Goal: Transaction & Acquisition: Purchase product/service

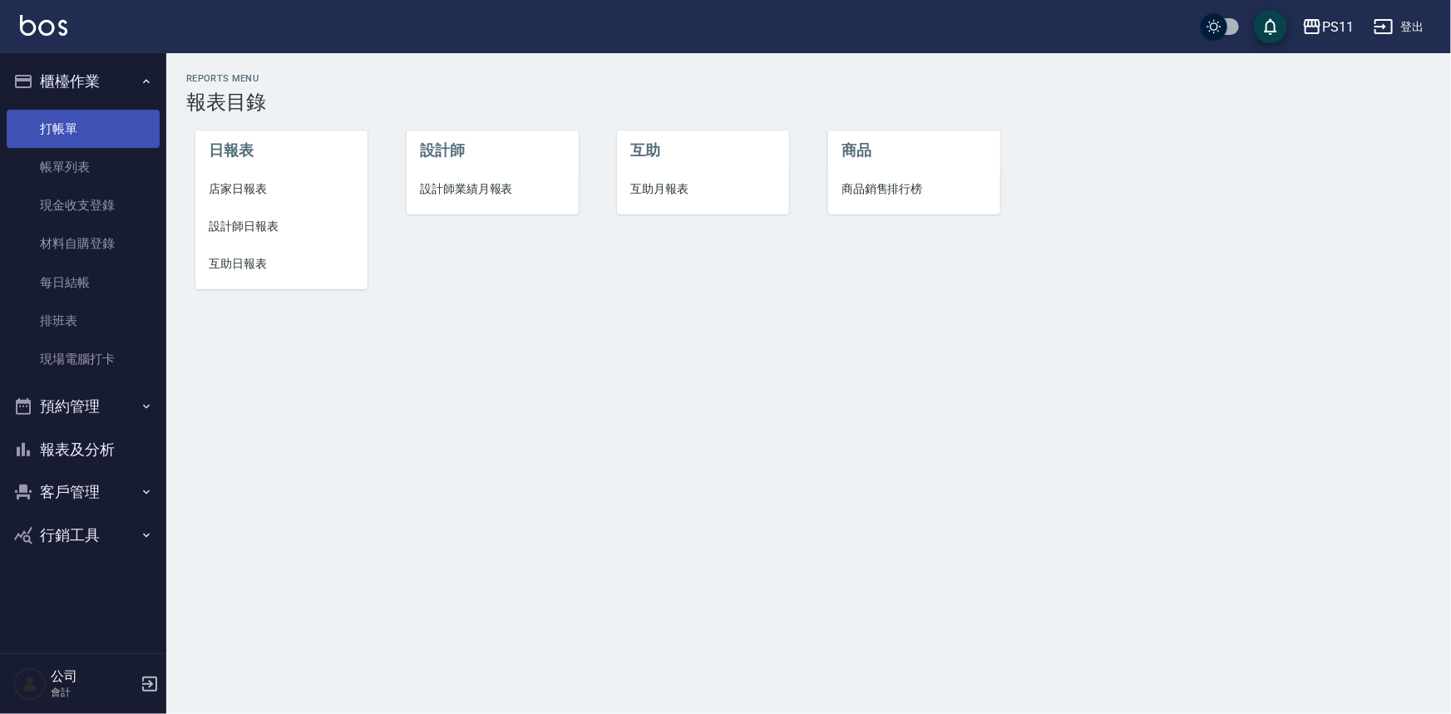
click at [54, 123] on link "打帳單" at bounding box center [83, 129] width 153 height 38
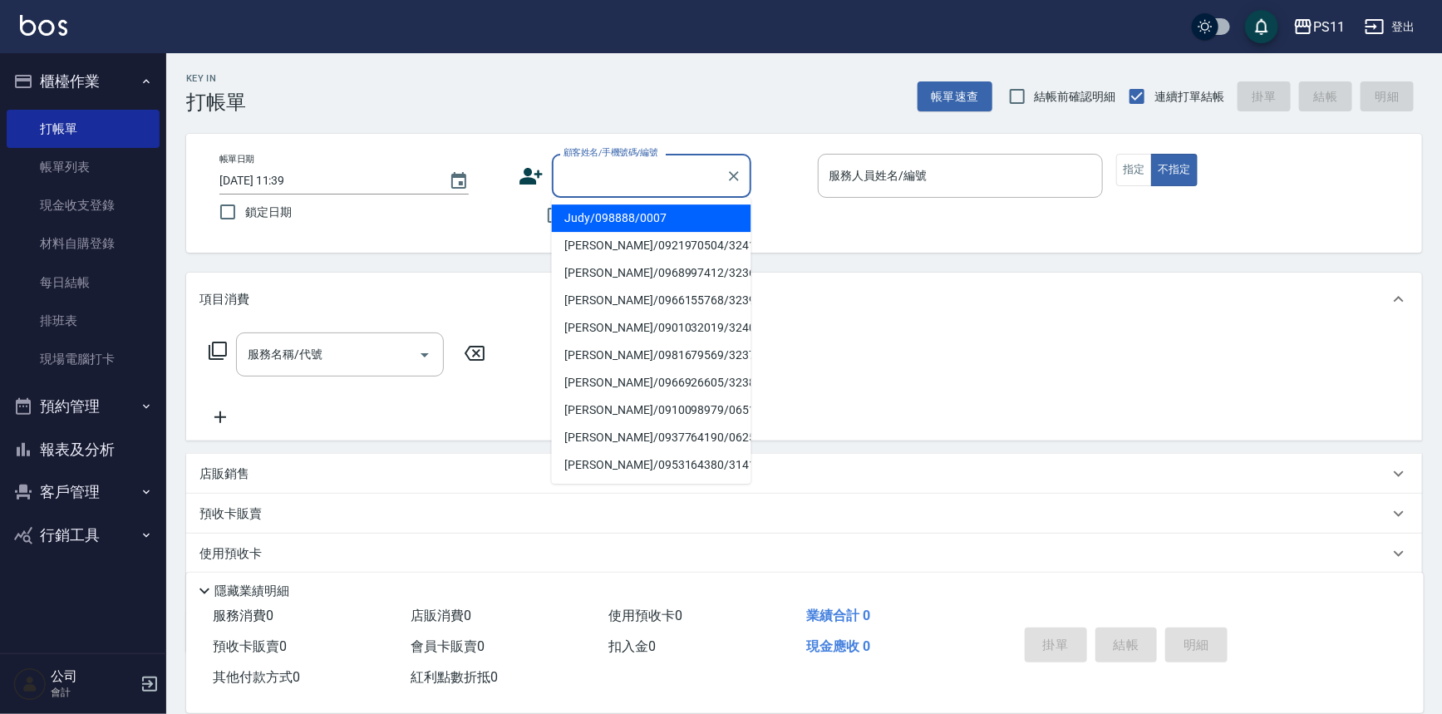
drag, startPoint x: 588, startPoint y: 186, endPoint x: 561, endPoint y: 165, distance: 33.8
click at [589, 185] on input "顧客姓名/手機號碼/編號" at bounding box center [639, 175] width 160 height 29
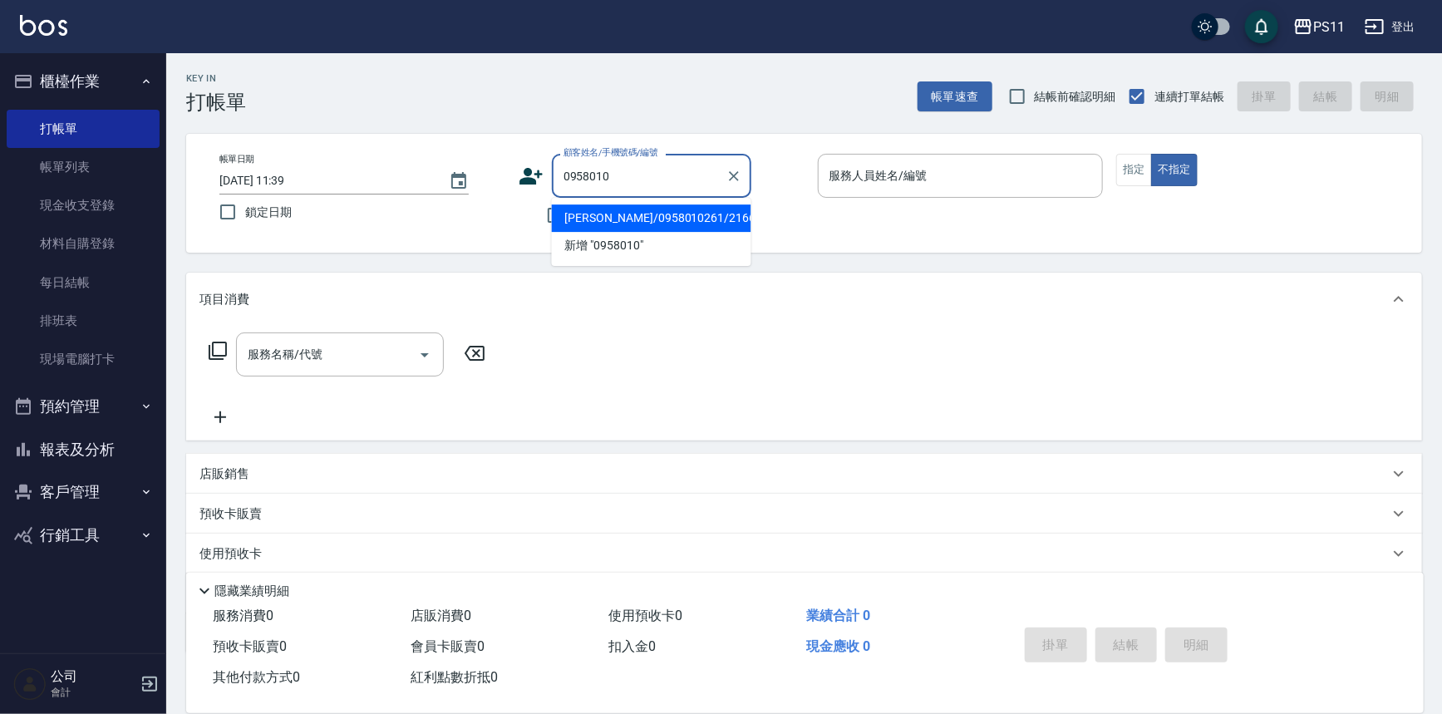
click at [628, 224] on li "[PERSON_NAME]/0958010261/2166" at bounding box center [652, 218] width 200 height 27
type input "[PERSON_NAME]/0958010261/2166"
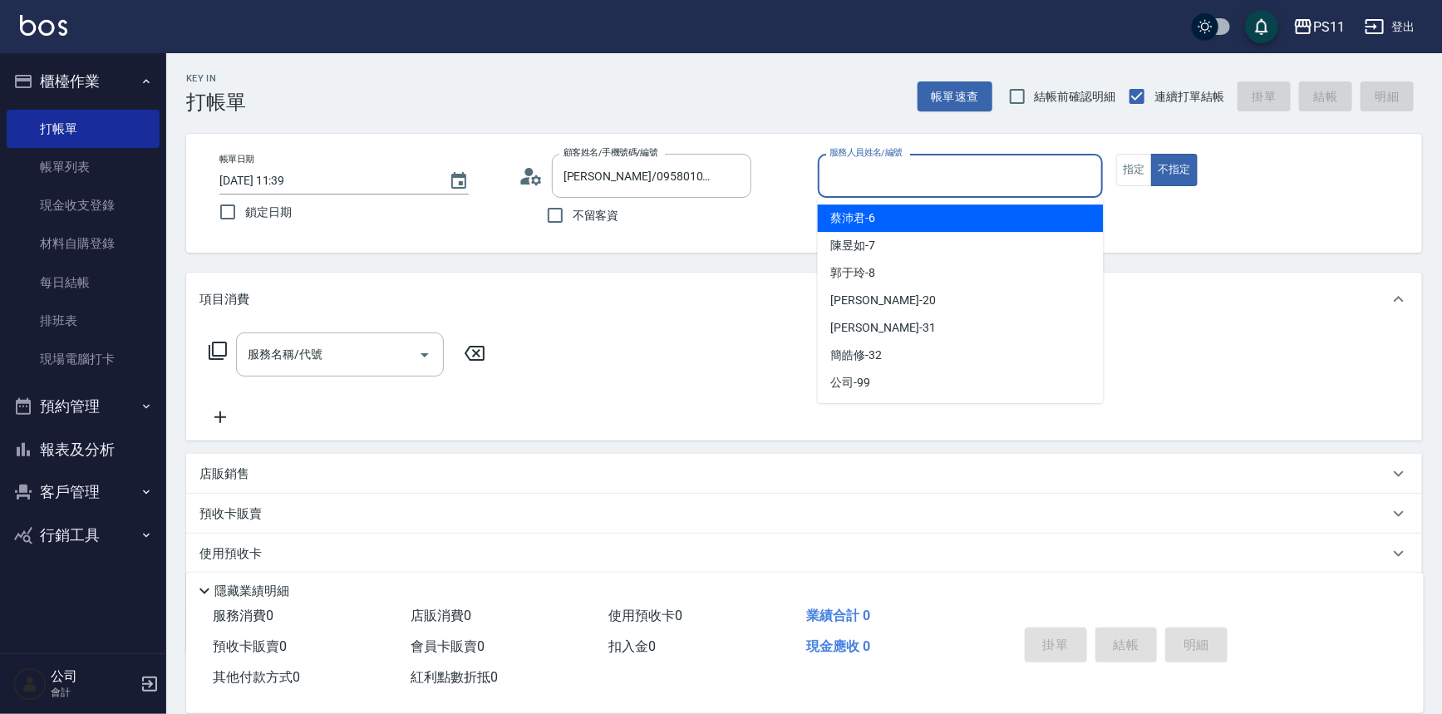
drag, startPoint x: 973, startPoint y: 182, endPoint x: 981, endPoint y: 220, distance: 39.0
click at [977, 182] on input "服務人員姓名/編號" at bounding box center [960, 175] width 271 height 29
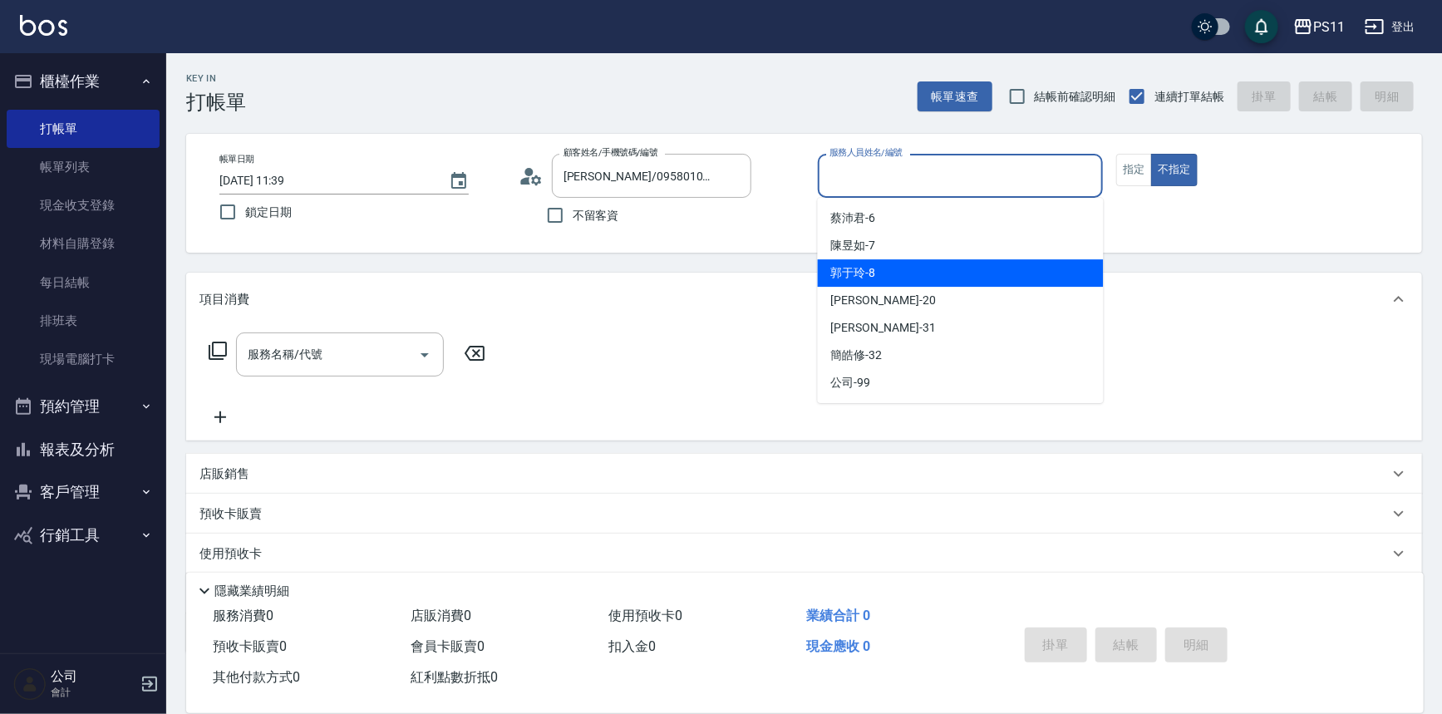
click at [949, 273] on div "[PERSON_NAME]-8" at bounding box center [961, 272] width 286 height 27
type input "[PERSON_NAME]-8"
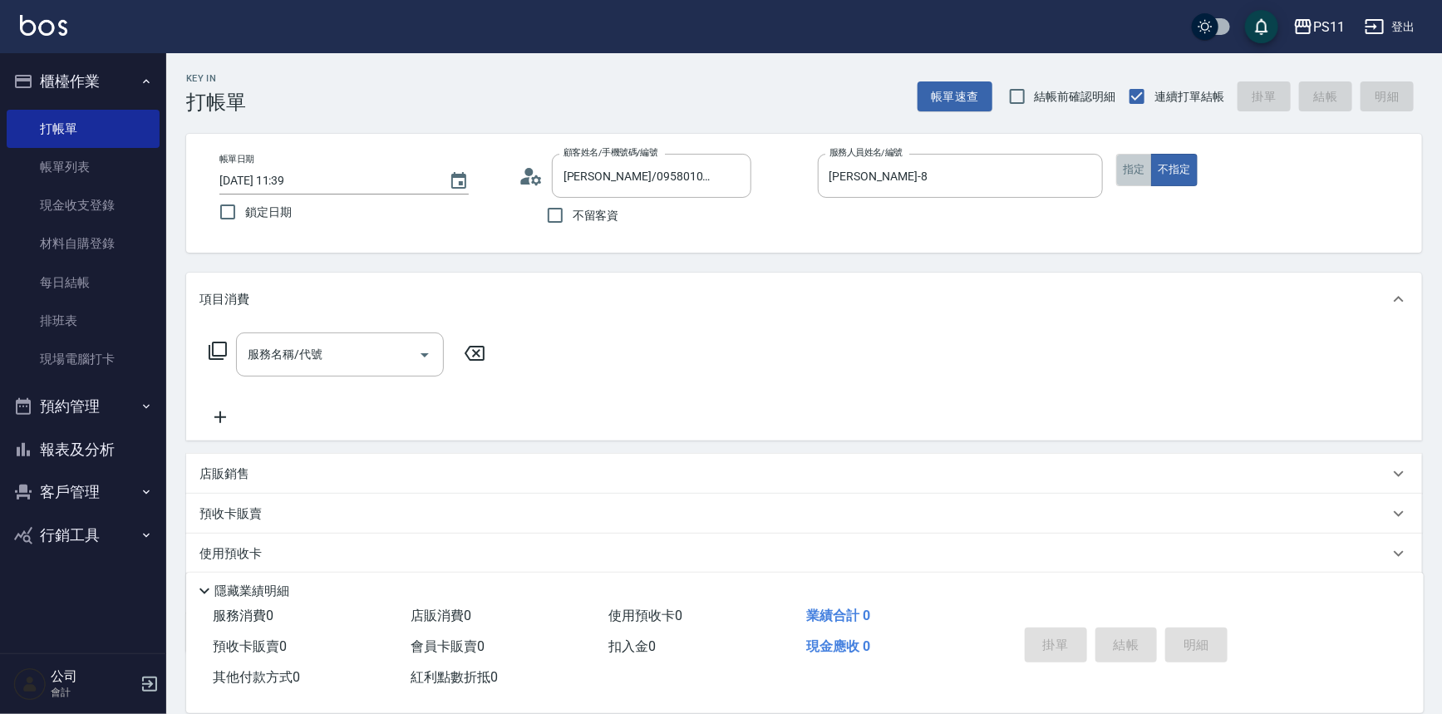
click at [1141, 165] on button "指定" at bounding box center [1134, 170] width 36 height 32
click at [224, 354] on icon at bounding box center [218, 351] width 20 height 20
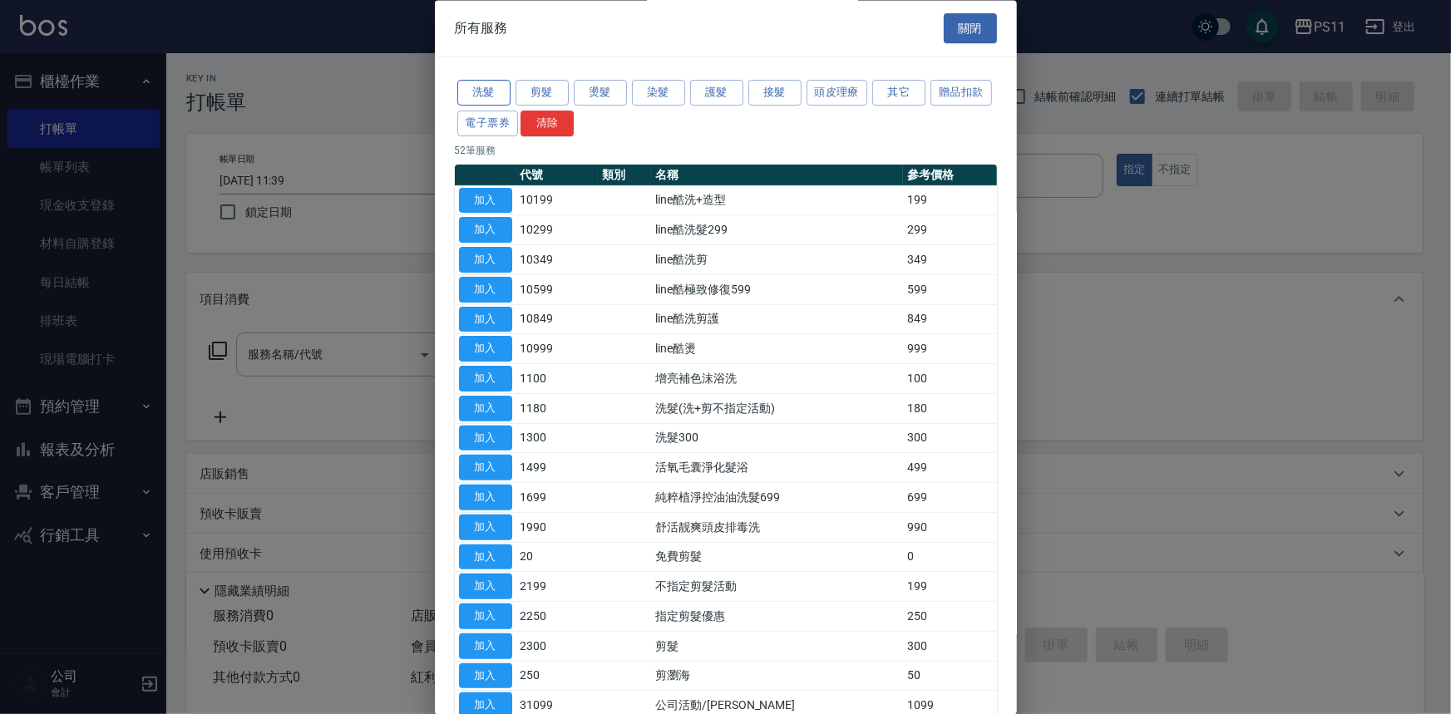
click at [490, 88] on button "洗髮" at bounding box center [483, 94] width 53 height 26
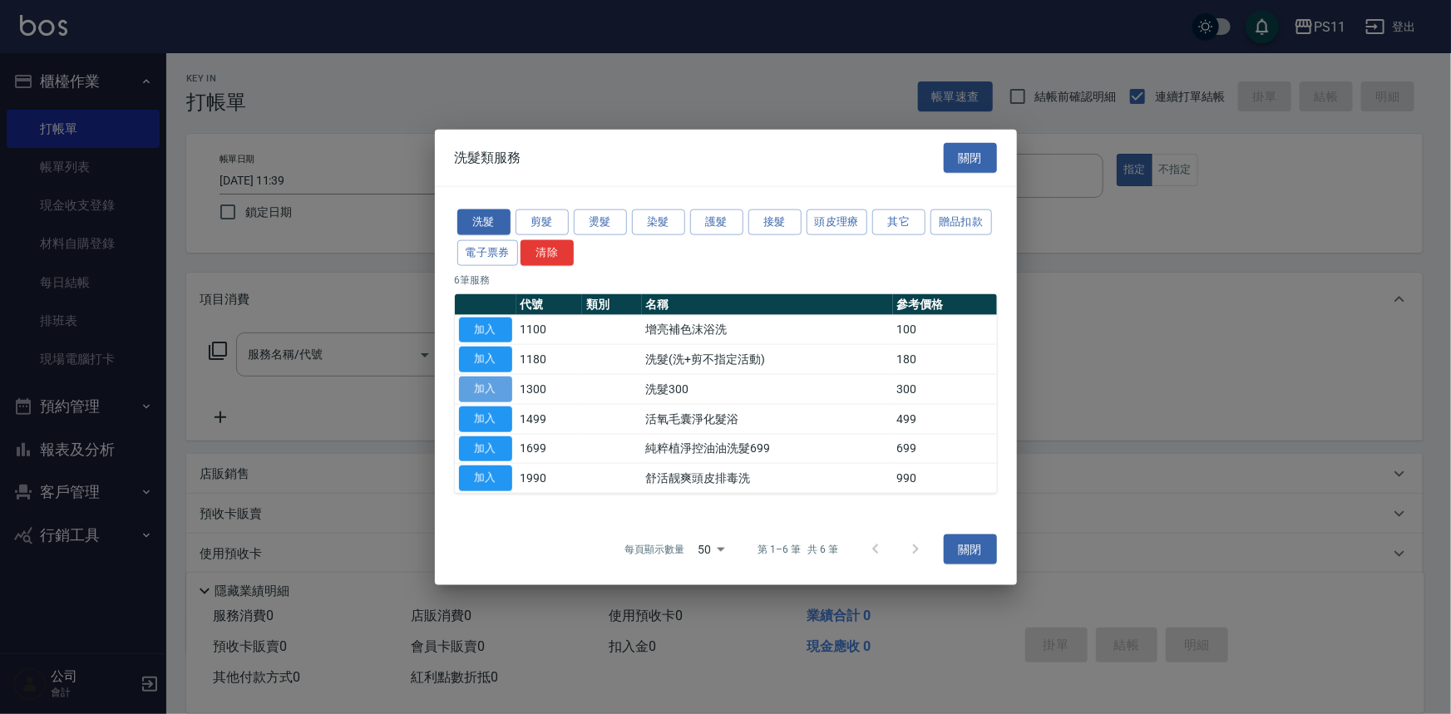
click at [478, 384] on button "加入" at bounding box center [485, 390] width 53 height 26
type input "洗髮300(1300)"
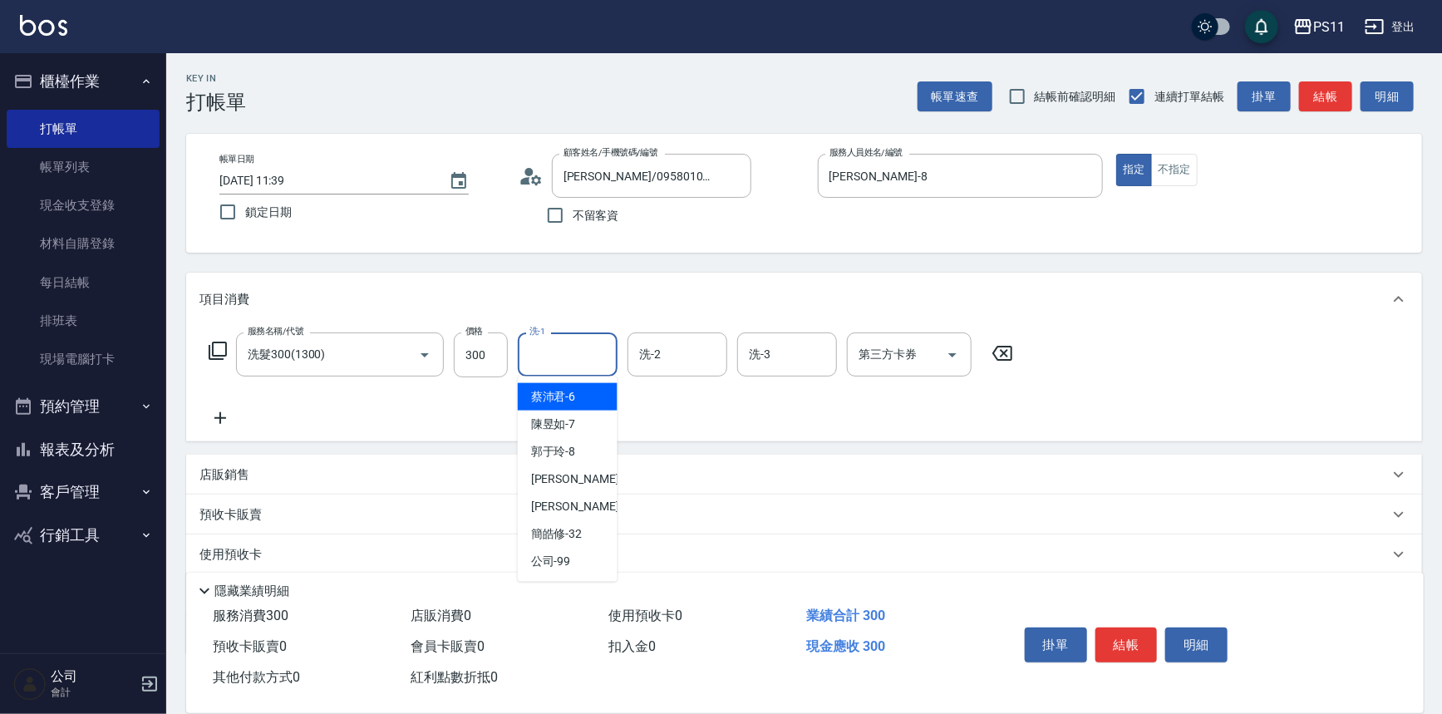
drag, startPoint x: 548, startPoint y: 343, endPoint x: 401, endPoint y: 269, distance: 165.1
click at [548, 325] on div "項目消費 服務名稱/代號 洗髮300(1300) 服務名稱/代號 價格 300 價格 洗-1 洗-1 洗-2 洗-2 洗-3 洗-3 第三方卡券 第三方卡券" at bounding box center [804, 357] width 1236 height 169
type input "[PERSON_NAME]-20"
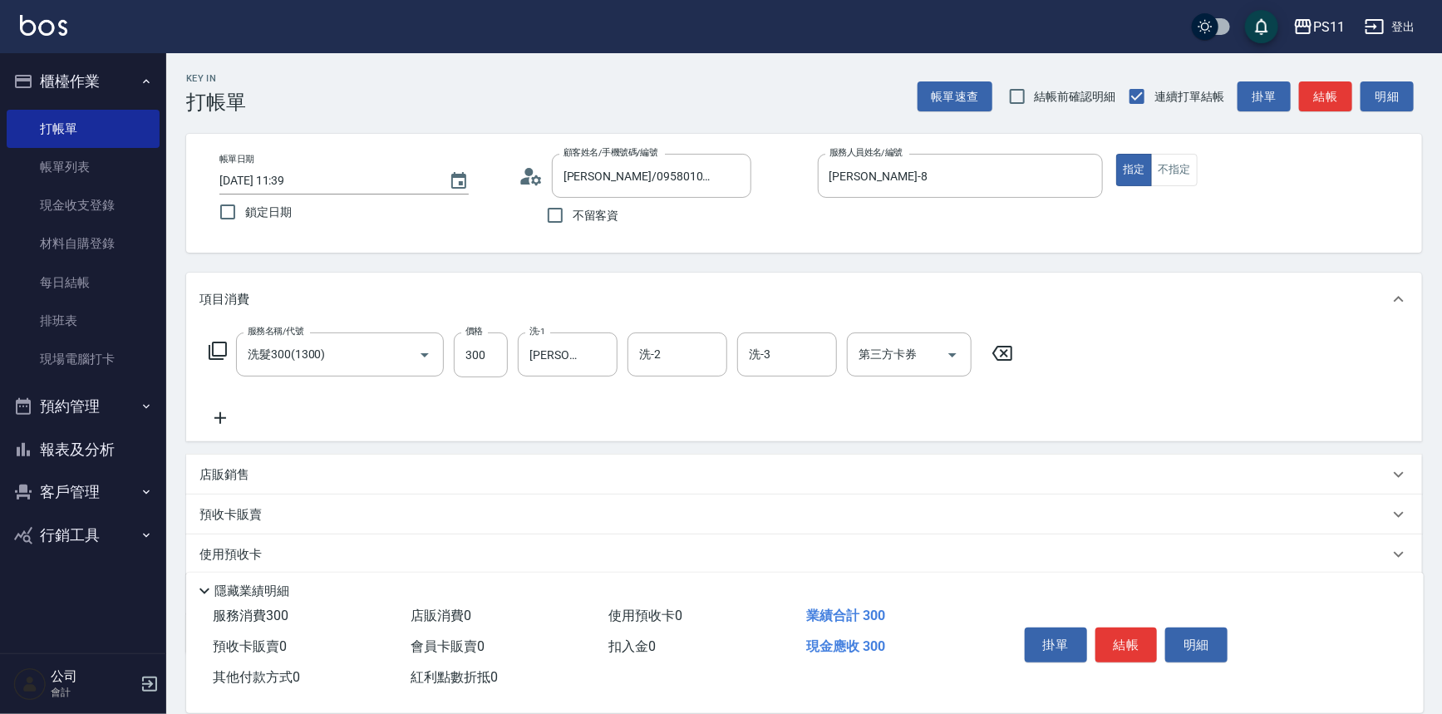
click at [206, 428] on div "服務名稱/代號 洗髮300(1300) 服務名稱/代號 價格 300 價格 洗-1 [PERSON_NAME]-20 洗-1 洗-2 洗-2 洗-3 洗-3 …" at bounding box center [804, 384] width 1236 height 116
click at [269, 427] on div "服務名稱/代號 洗髮300(1300) 服務名稱/代號 價格 300 價格 洗-1 [PERSON_NAME]-20 洗-1 洗-2 洗-2 洗-3 洗-3 …" at bounding box center [612, 381] width 824 height 96
click at [220, 417] on icon at bounding box center [220, 418] width 12 height 12
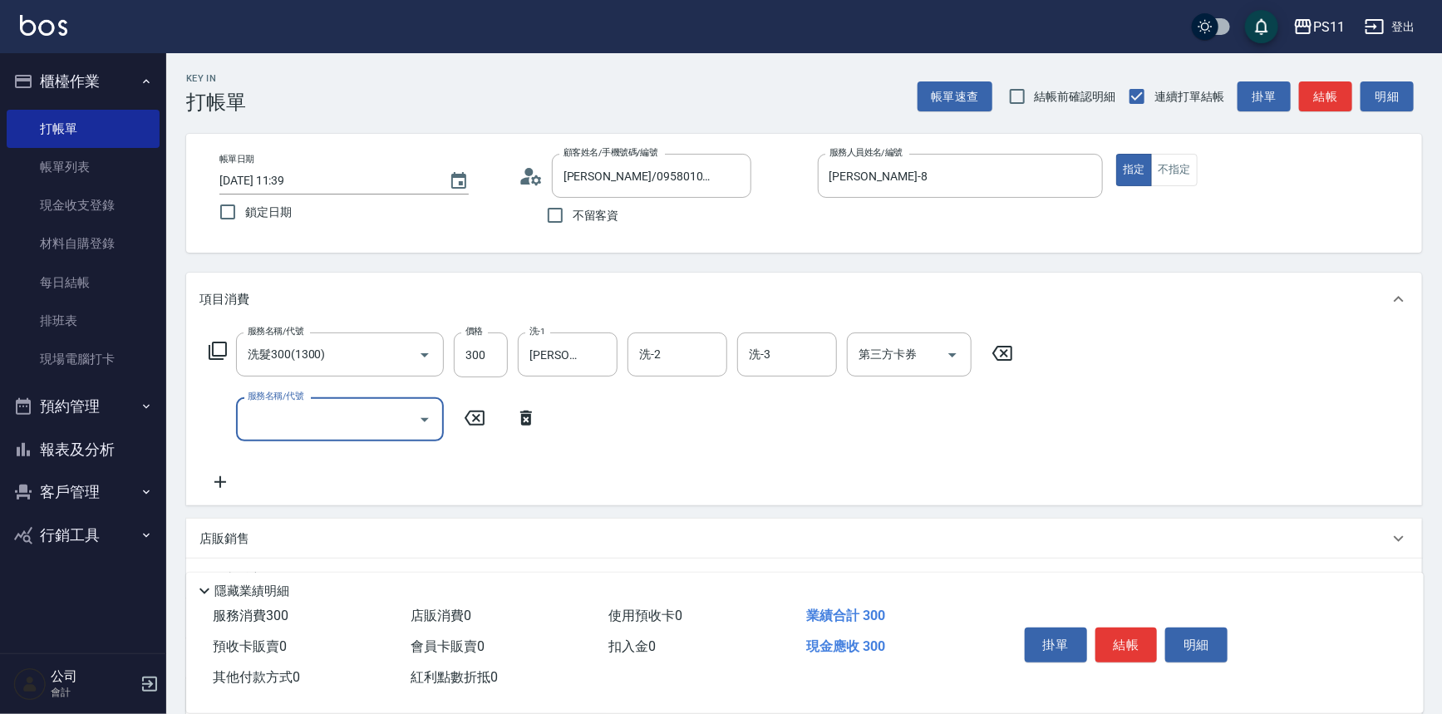
click at [288, 422] on input "服務名稱/代號" at bounding box center [328, 419] width 168 height 29
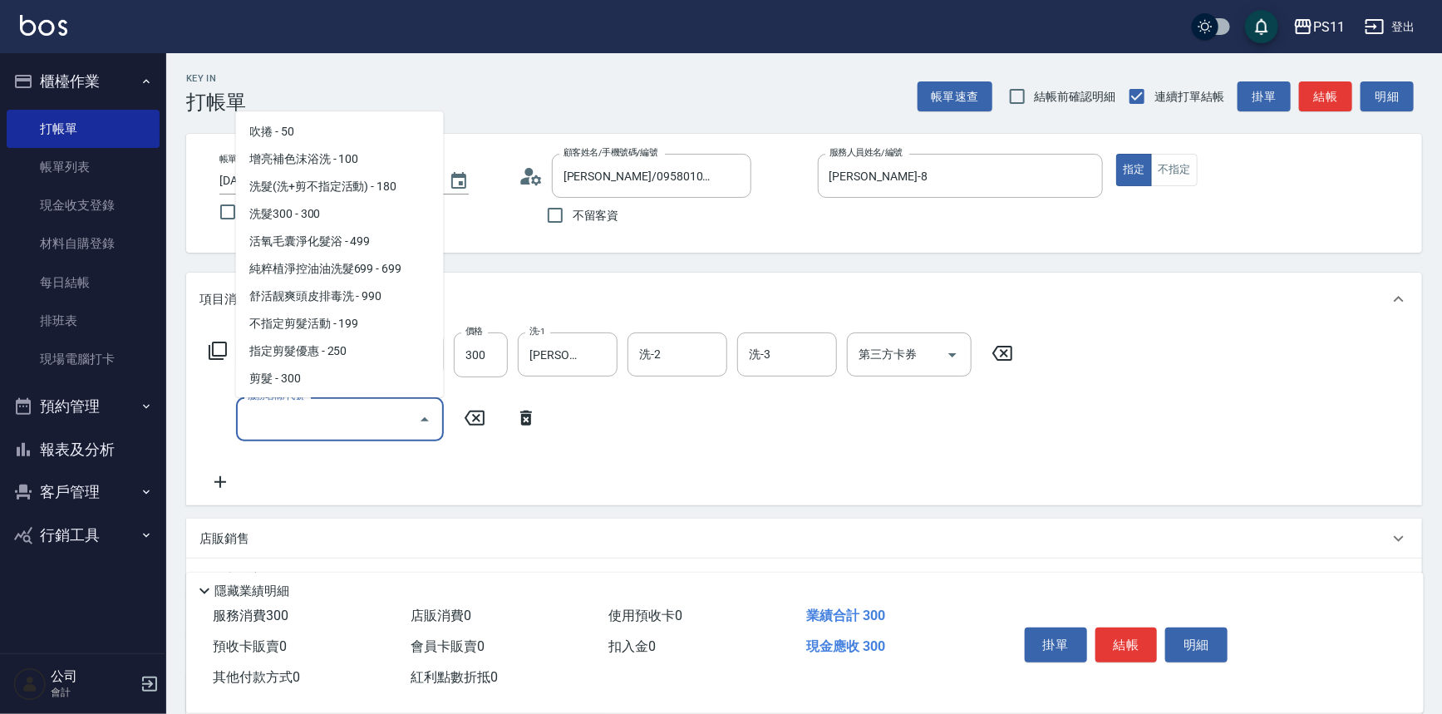
scroll to position [226, 0]
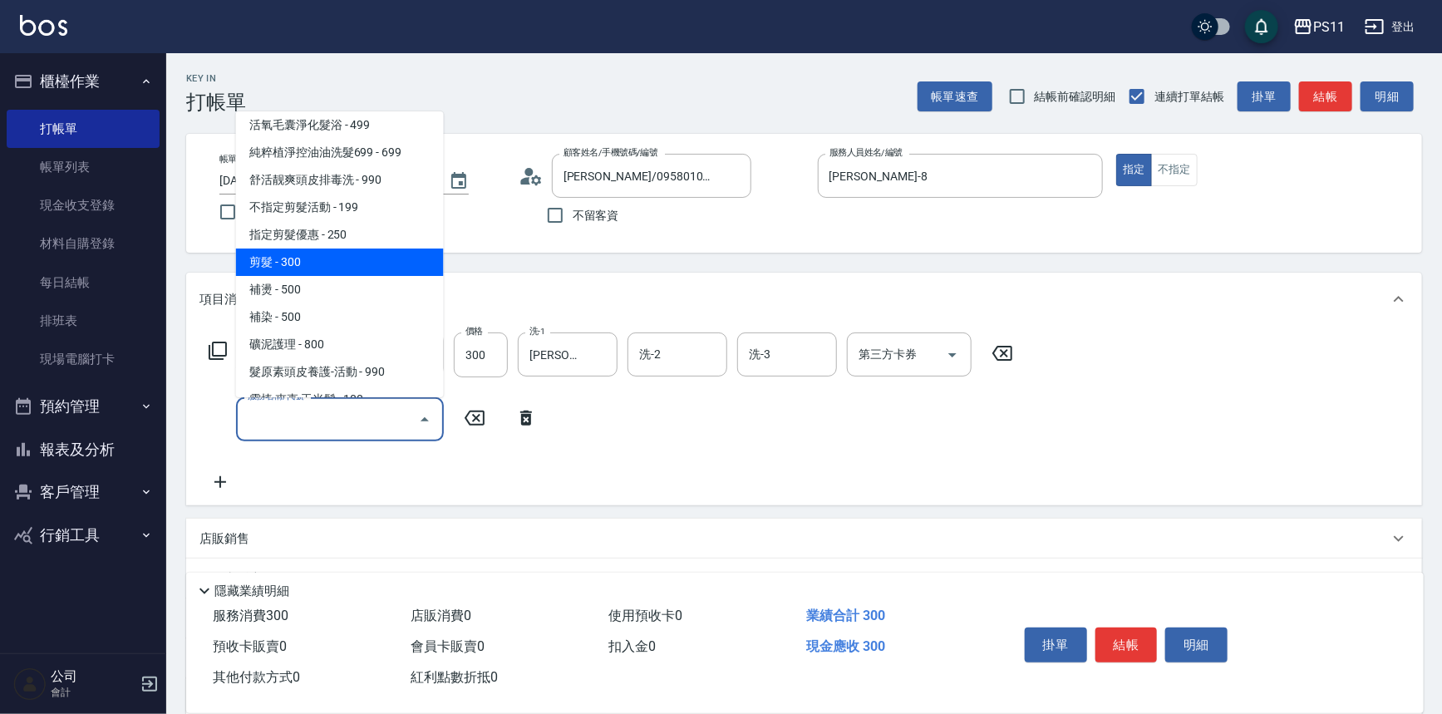
click at [307, 270] on span "剪髮 - 300" at bounding box center [340, 262] width 208 height 27
type input "剪髮(2300)"
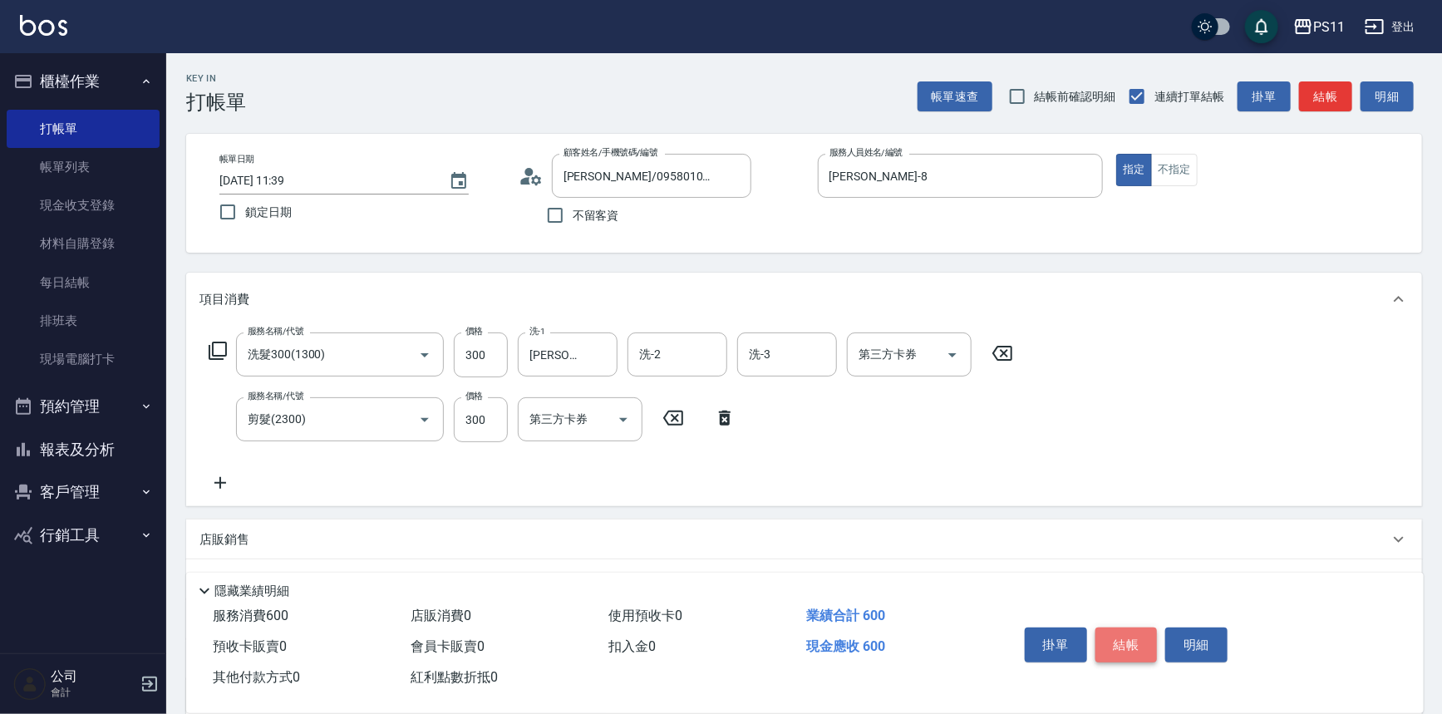
click at [1114, 628] on button "結帳" at bounding box center [1127, 645] width 62 height 35
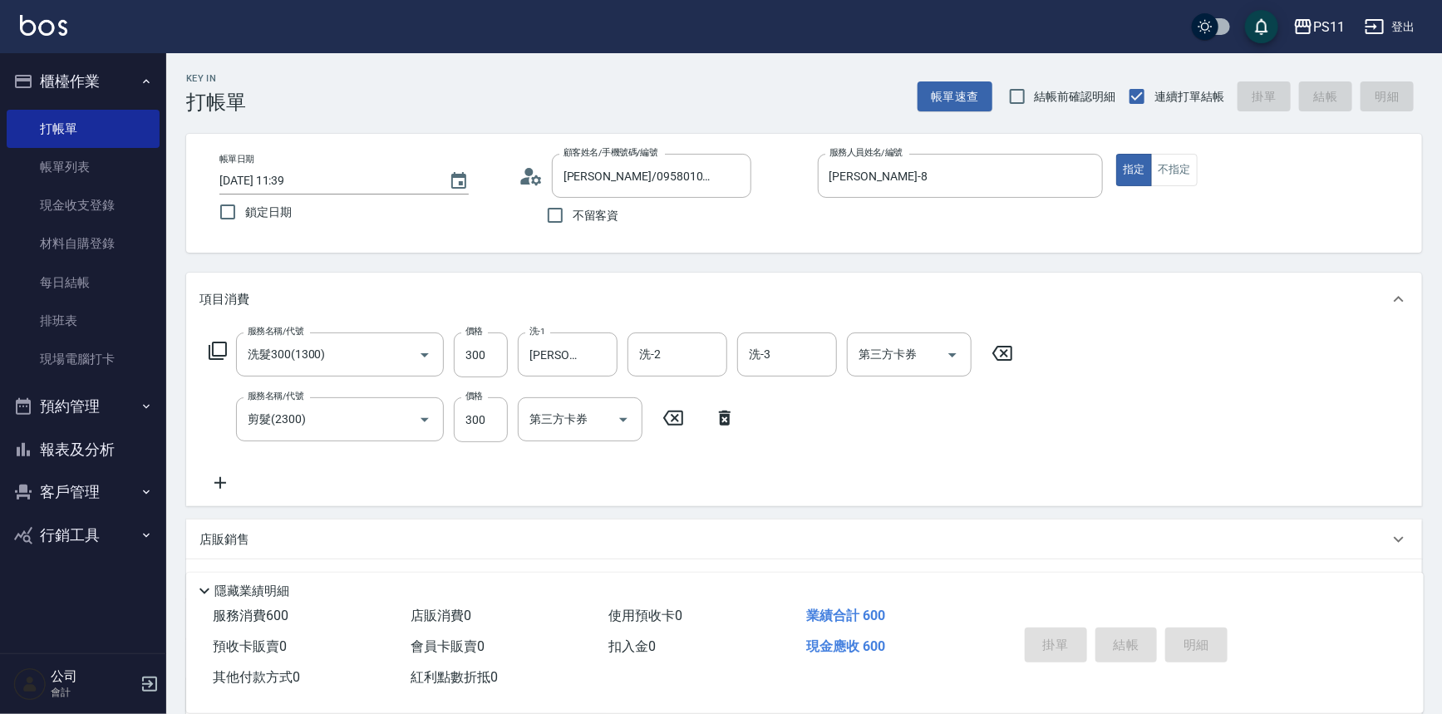
type input "[DATE] 11:40"
